Goal: Transaction & Acquisition: Purchase product/service

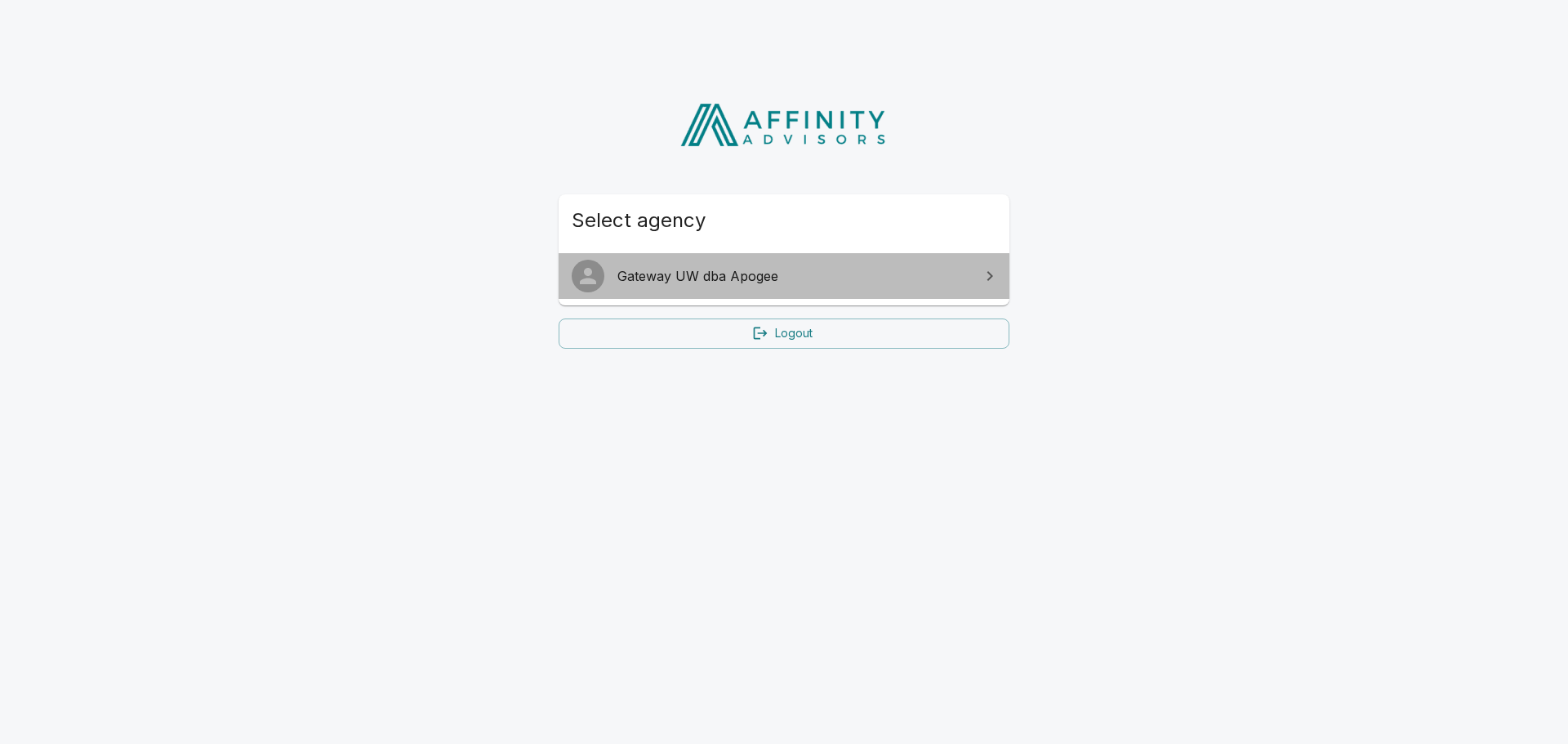
click at [954, 276] on span "Gateway UW dba Apogee" at bounding box center [793, 276] width 353 height 20
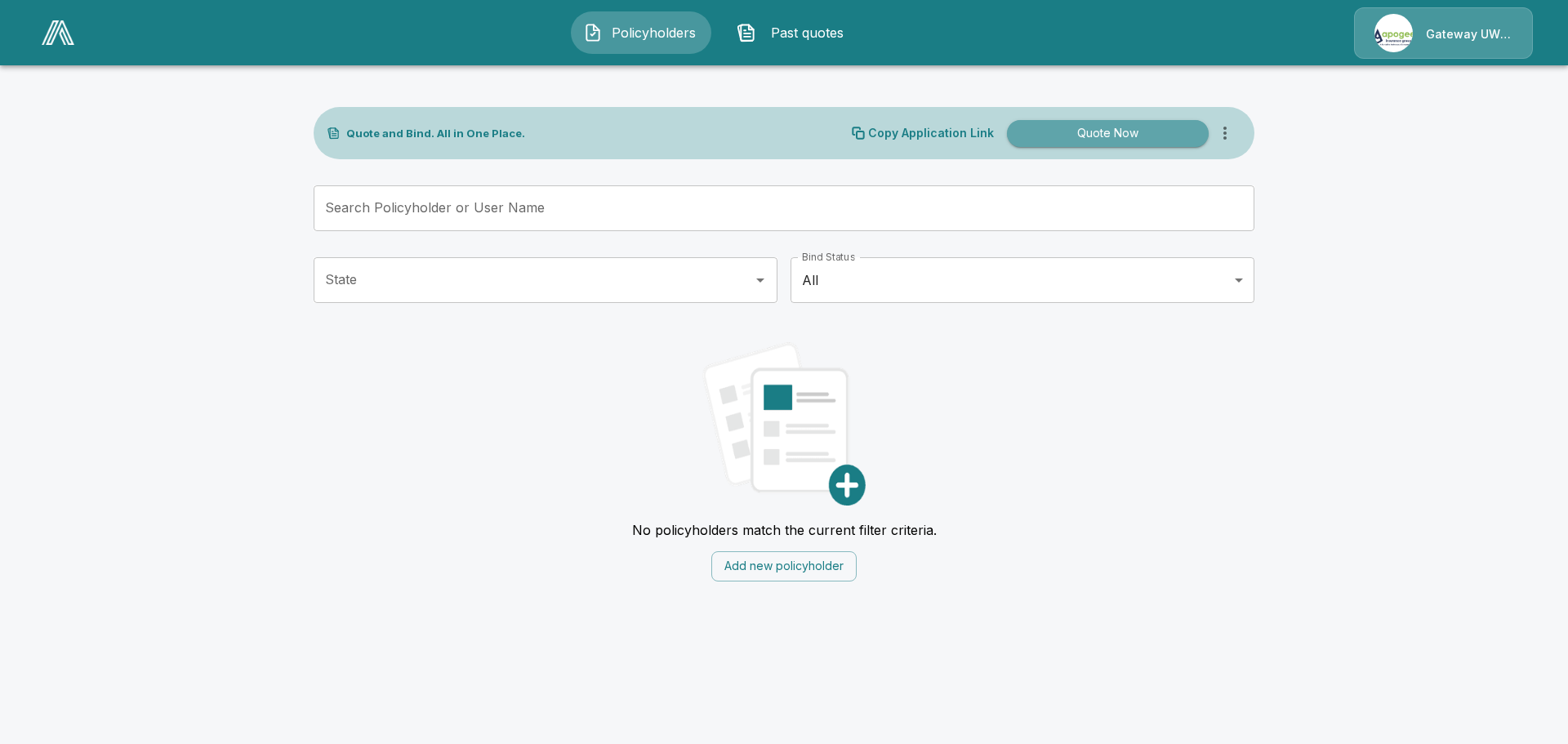
click at [1098, 131] on button "Quote Now" at bounding box center [1108, 133] width 202 height 27
